Goal: Task Accomplishment & Management: Use online tool/utility

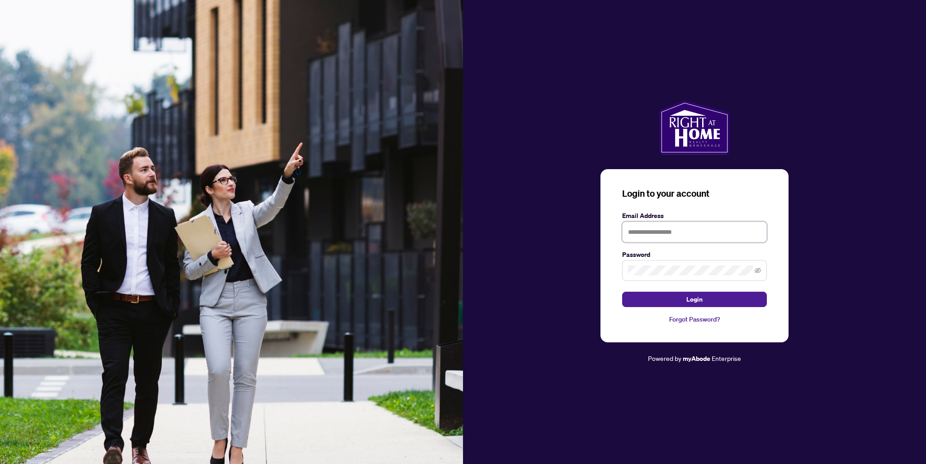
click at [706, 232] on input "text" at bounding box center [694, 232] width 145 height 21
type input "**********"
click at [622, 292] on button "Login" at bounding box center [694, 299] width 145 height 15
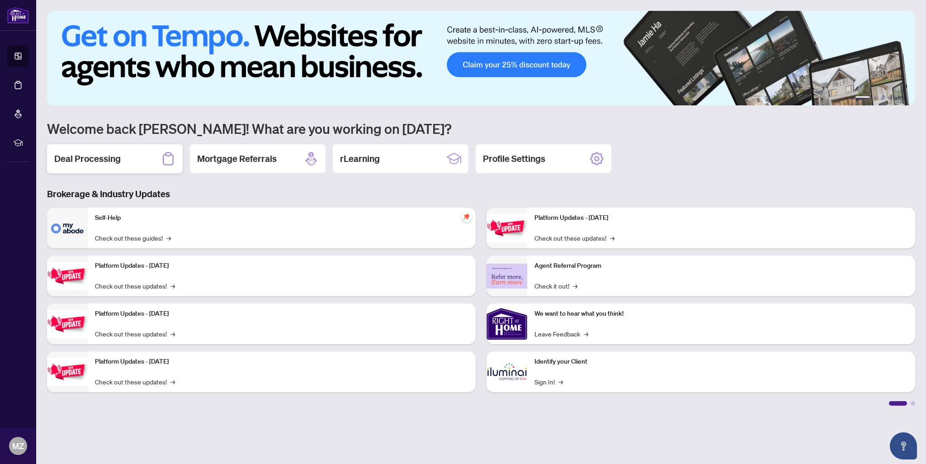
click at [99, 164] on h2 "Deal Processing" at bounding box center [87, 158] width 66 height 13
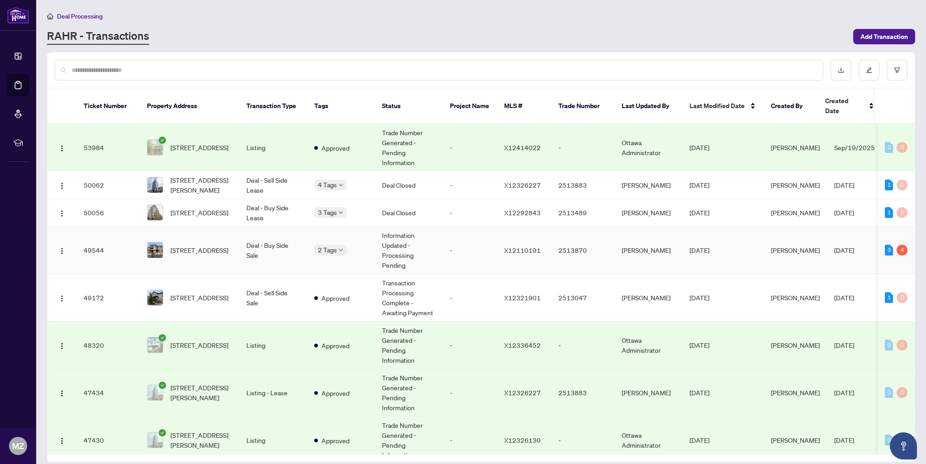
click at [442, 228] on td "Information Updated - Processing Pending" at bounding box center [409, 250] width 68 height 47
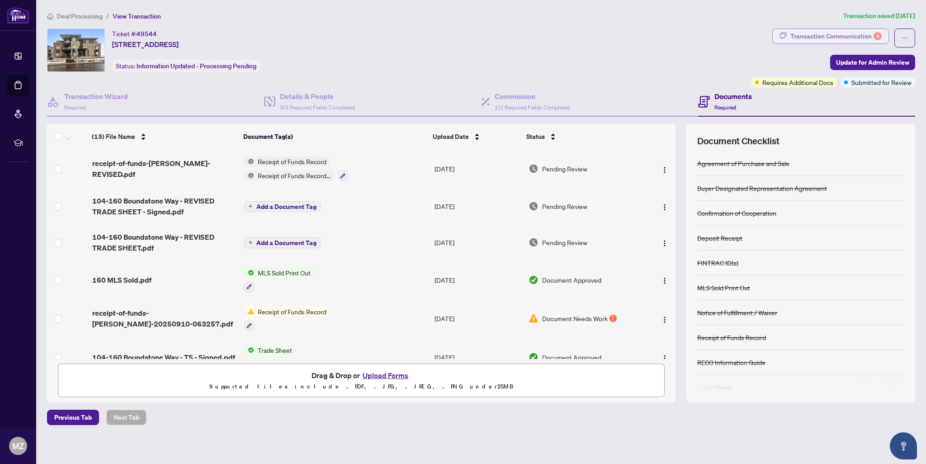
click at [857, 35] on div "Transaction Communication 4" at bounding box center [836, 36] width 91 height 14
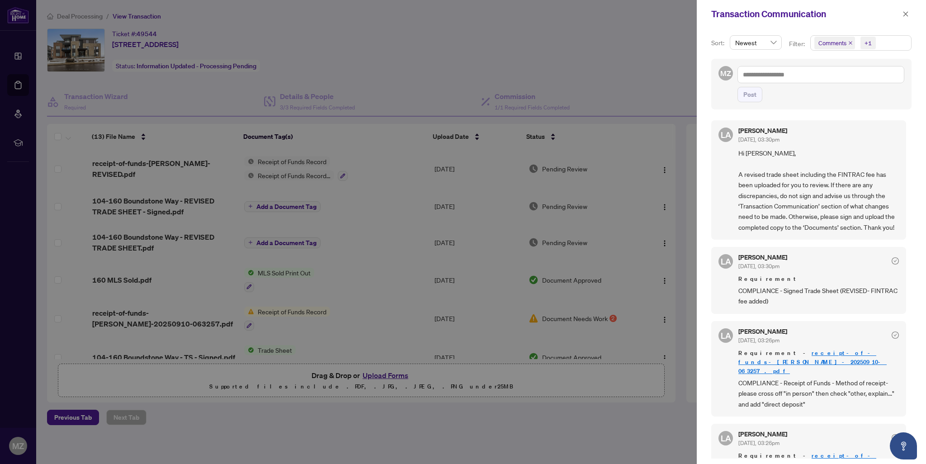
click at [561, 95] on div at bounding box center [463, 232] width 926 height 464
click at [906, 17] on span "button" at bounding box center [906, 14] width 6 height 14
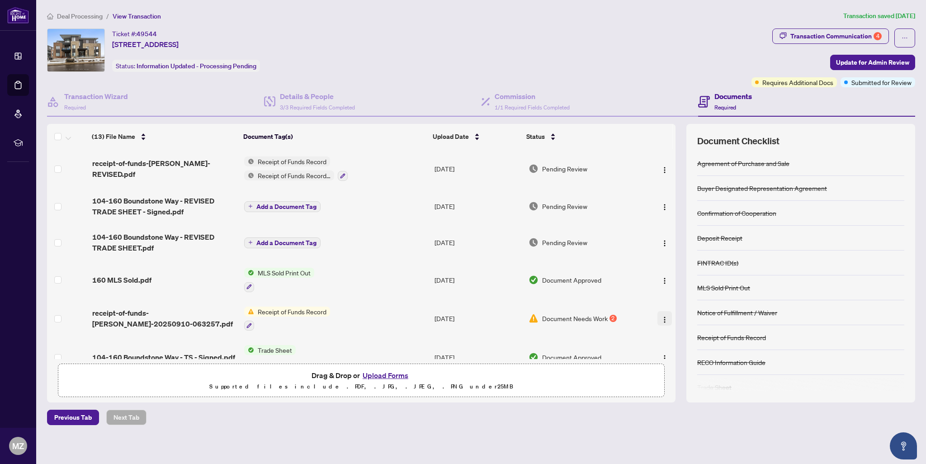
click at [663, 316] on img "button" at bounding box center [664, 319] width 7 height 7
click at [692, 407] on span "Rename" at bounding box center [705, 406] width 86 height 10
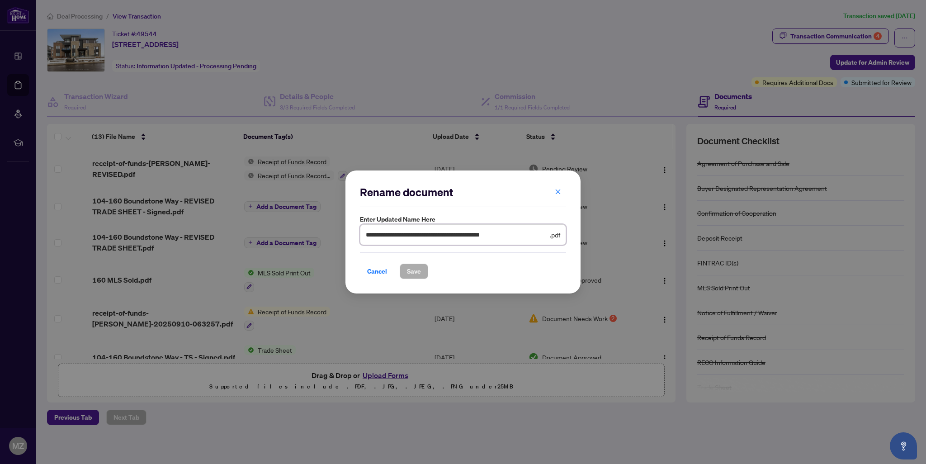
drag, startPoint x: 522, startPoint y: 235, endPoint x: 238, endPoint y: 228, distance: 283.3
click at [238, 228] on div "**********" at bounding box center [463, 232] width 926 height 464
type input "**********"
click at [418, 273] on span "Save" at bounding box center [414, 271] width 14 height 14
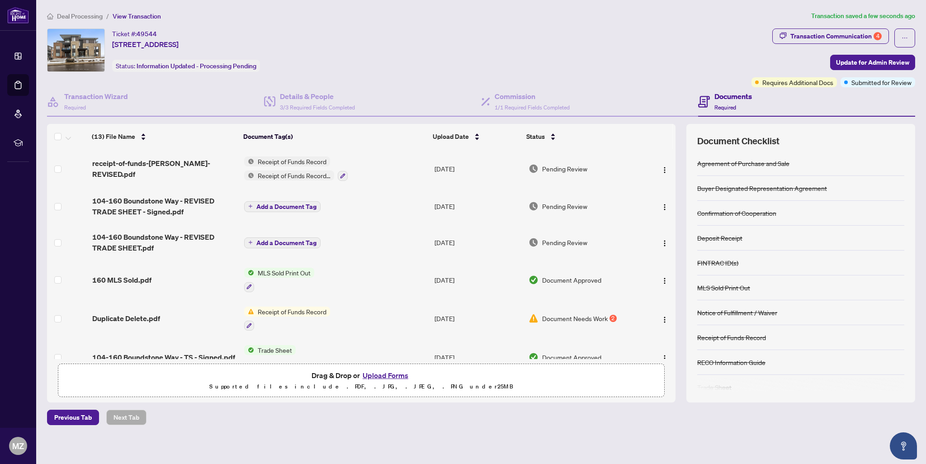
click at [88, 14] on span "Deal Processing" at bounding box center [80, 16] width 46 height 8
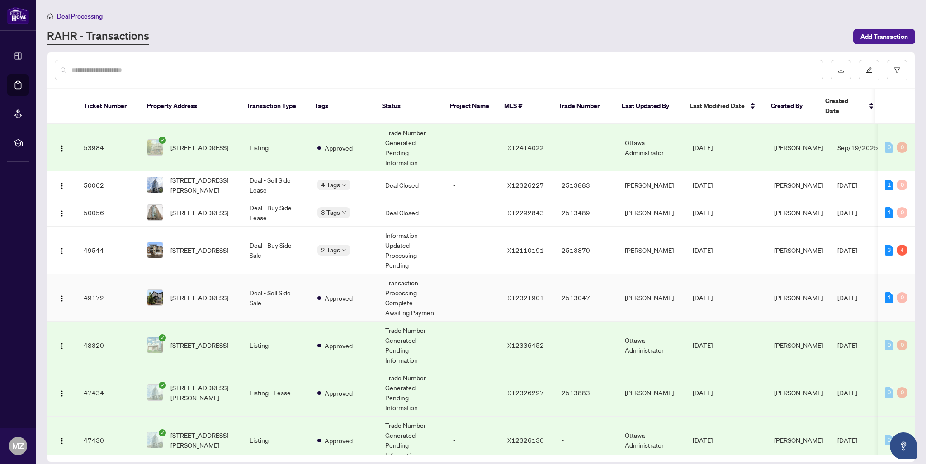
click at [284, 283] on td "Deal - Sell Side Sale" at bounding box center [276, 297] width 68 height 47
